Goal: Navigation & Orientation: Find specific page/section

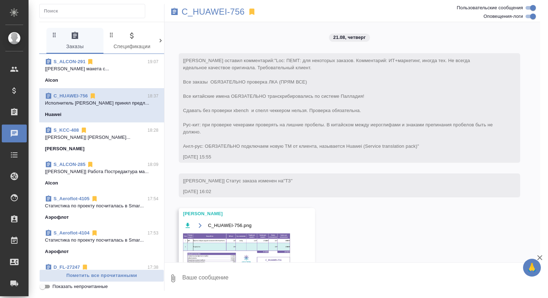
scroll to position [2670, 0]
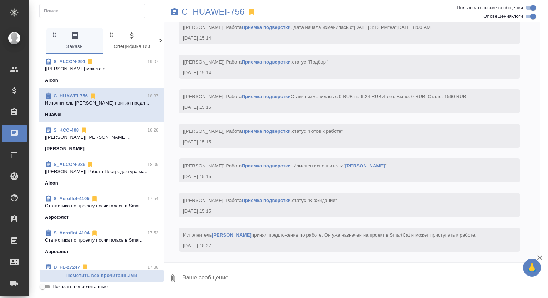
click at [124, 77] on div "Alcon" at bounding box center [101, 80] width 113 height 7
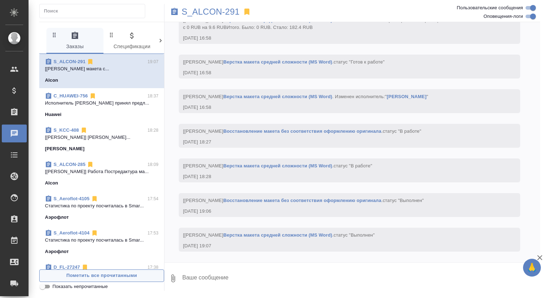
scroll to position [3177, 0]
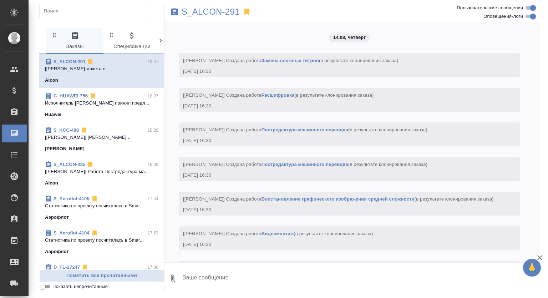
scroll to position [3177, 0]
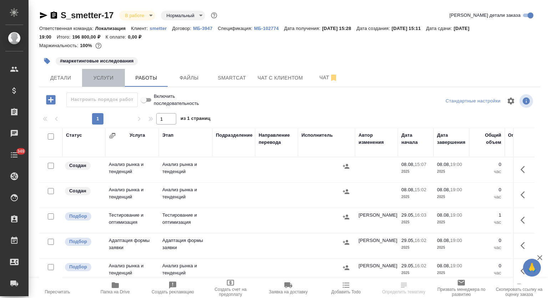
click at [105, 77] on span "Услуги" at bounding box center [103, 77] width 34 height 9
